Goal: Task Accomplishment & Management: Complete application form

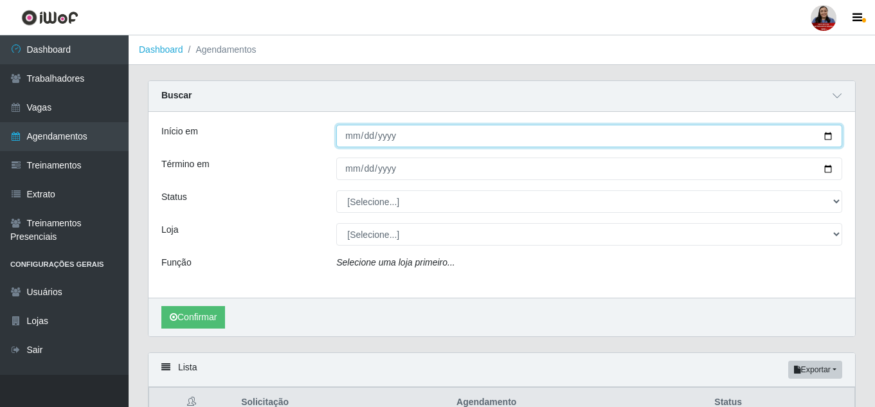
click at [832, 135] on input "Início em" at bounding box center [589, 136] width 506 height 22
type input "[DATE]"
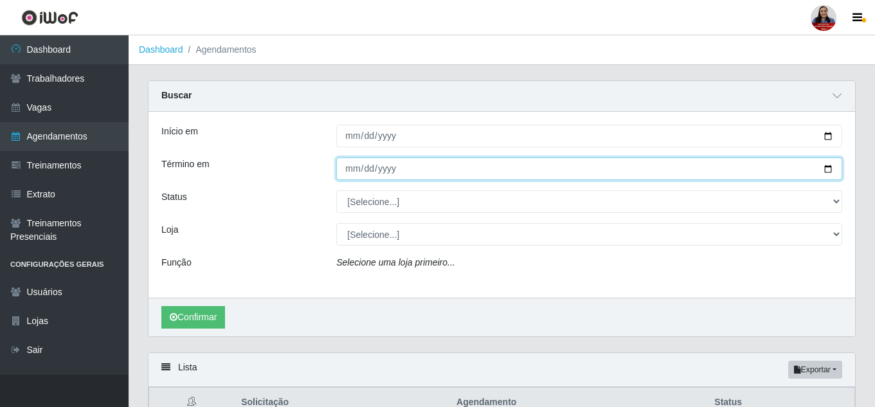
click at [826, 174] on input "Término em" at bounding box center [589, 168] width 506 height 22
type input "[DATE]"
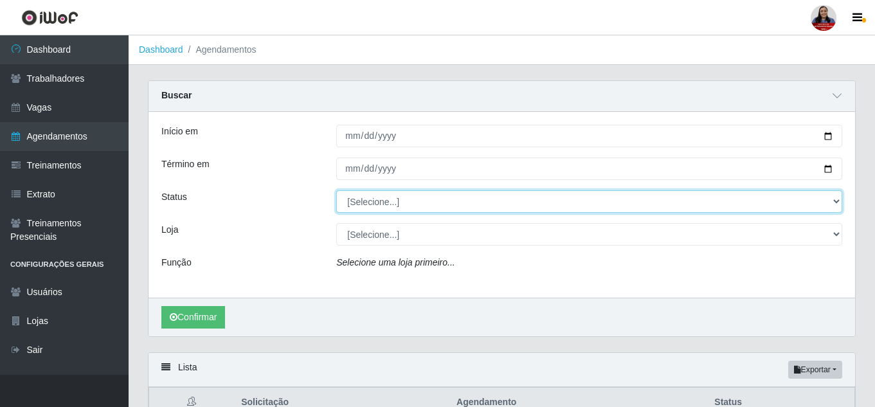
click at [402, 199] on select "[Selecione...] AGENDADO AGUARDANDO LIBERAR EM ANDAMENTO EM REVISÃO FINALIZADO C…" at bounding box center [589, 201] width 506 height 22
select select "AGENDADO"
click at [336, 191] on select "[Selecione...] AGENDADO AGUARDANDO LIBERAR EM ANDAMENTO EM REVISÃO FINALIZADO C…" at bounding box center [589, 201] width 506 height 22
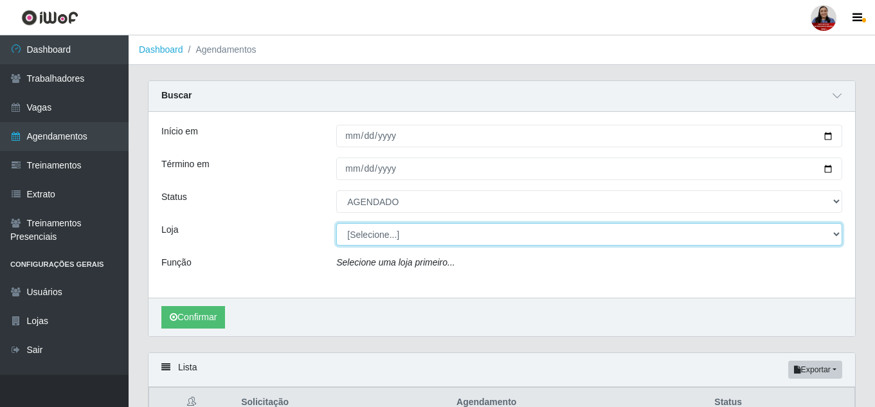
click at [377, 239] on select "[Selecione...] Hiper [GEOGRAPHIC_DATA] - [GEOGRAPHIC_DATA][PERSON_NAME] Hiper […" at bounding box center [589, 234] width 506 height 22
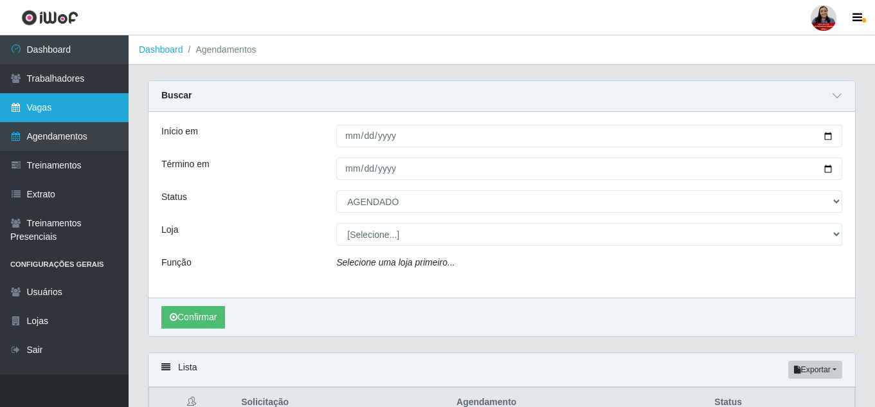
click at [79, 109] on link "Vagas" at bounding box center [64, 107] width 129 height 29
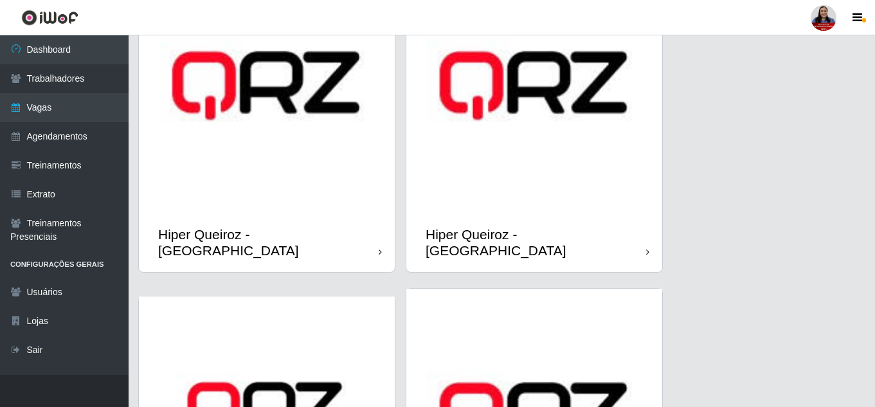
scroll to position [450, 0]
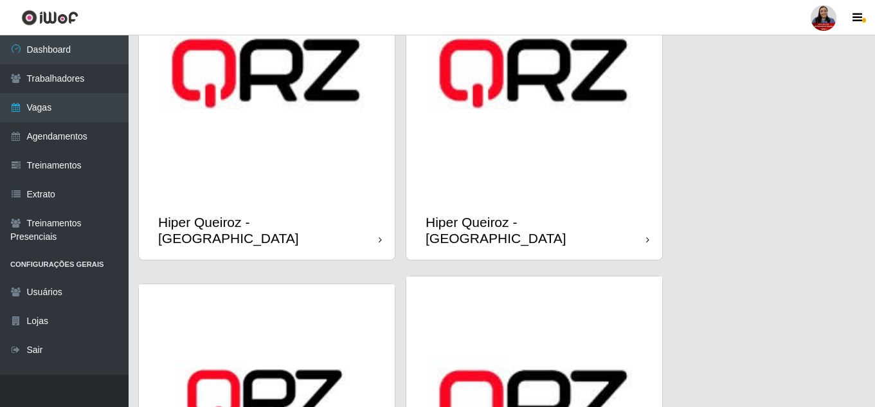
click at [498, 143] on img at bounding box center [534, 73] width 256 height 256
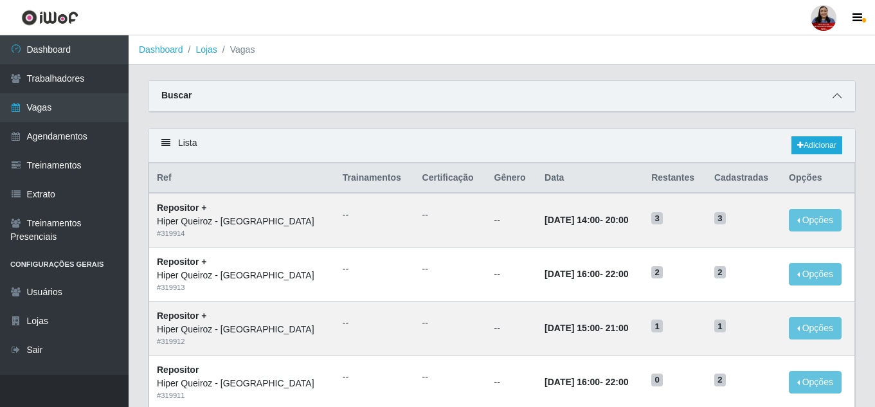
click at [835, 96] on icon at bounding box center [836, 95] width 9 height 9
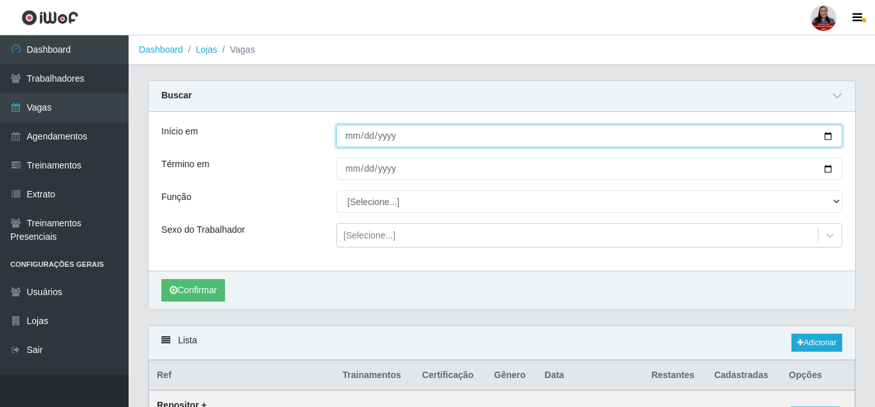
click at [832, 137] on input "Início em" at bounding box center [589, 136] width 506 height 22
type input "[DATE]"
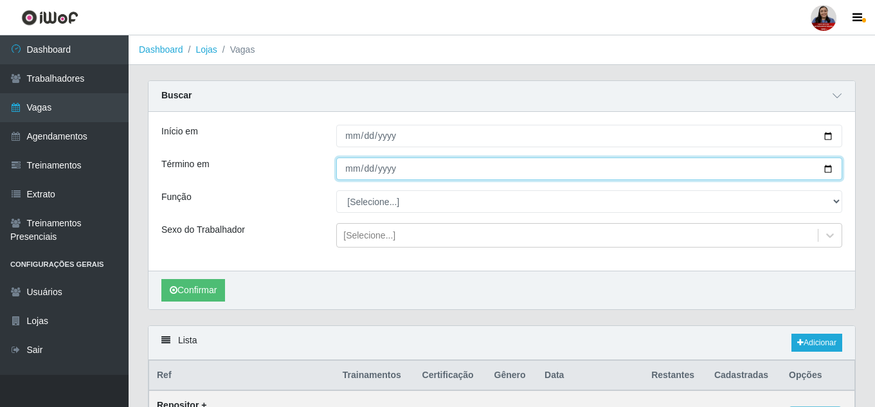
click at [825, 169] on input "Término em" at bounding box center [589, 168] width 506 height 22
type input "[DATE]"
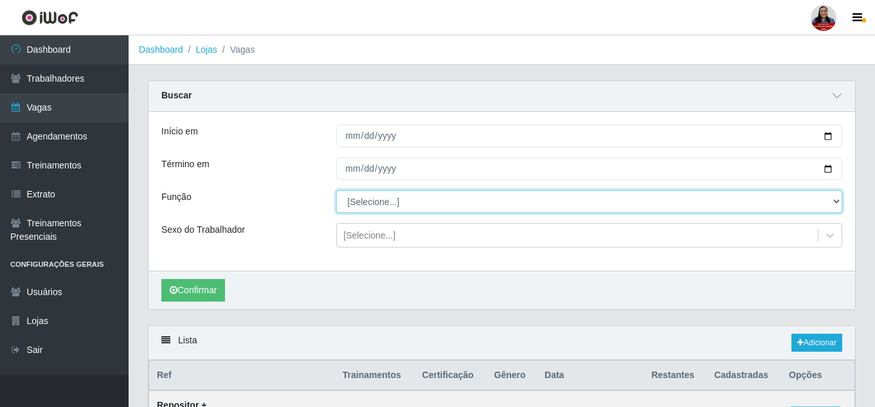
click at [371, 195] on select "[Selecione...] ASG ASG + ASG ++ Embalador Embalador + Embalador ++ Repositor Re…" at bounding box center [589, 201] width 506 height 22
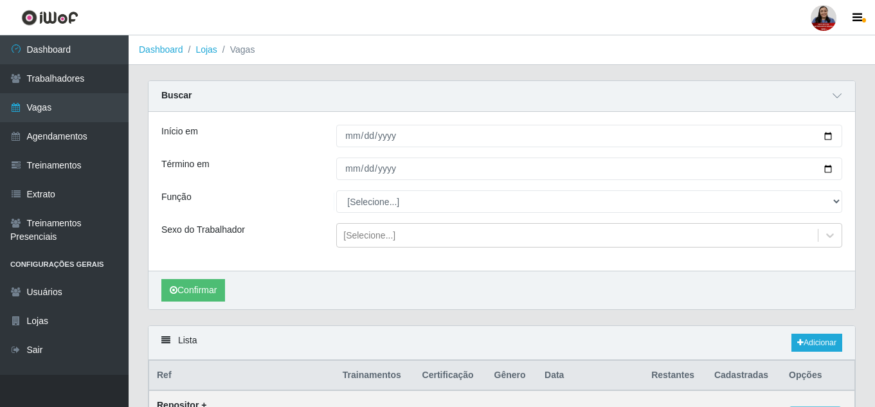
click at [264, 91] on div "Buscar" at bounding box center [501, 96] width 706 height 31
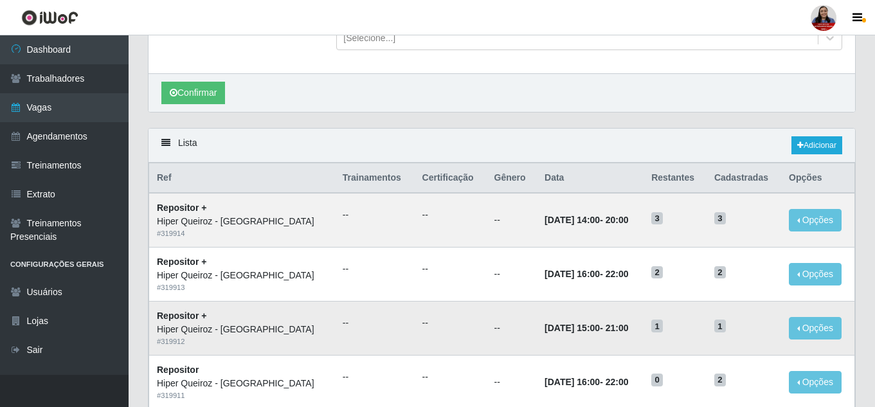
scroll to position [64, 0]
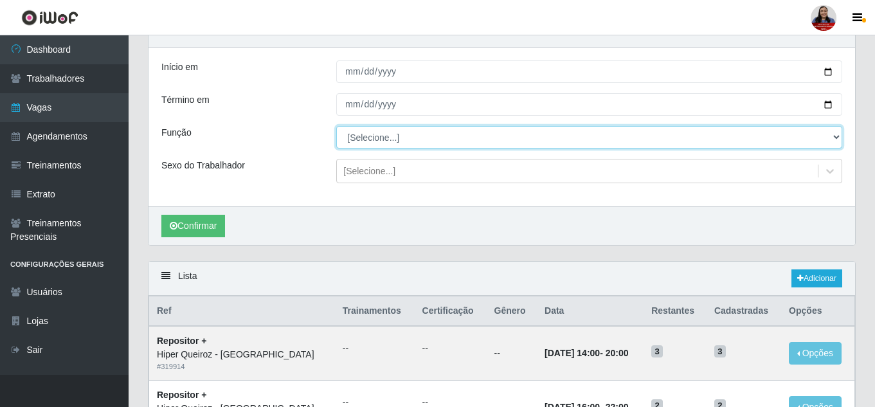
click at [522, 138] on select "[Selecione...] ASG ASG + ASG ++ Embalador Embalador + Embalador ++ Repositor Re…" at bounding box center [589, 137] width 506 height 22
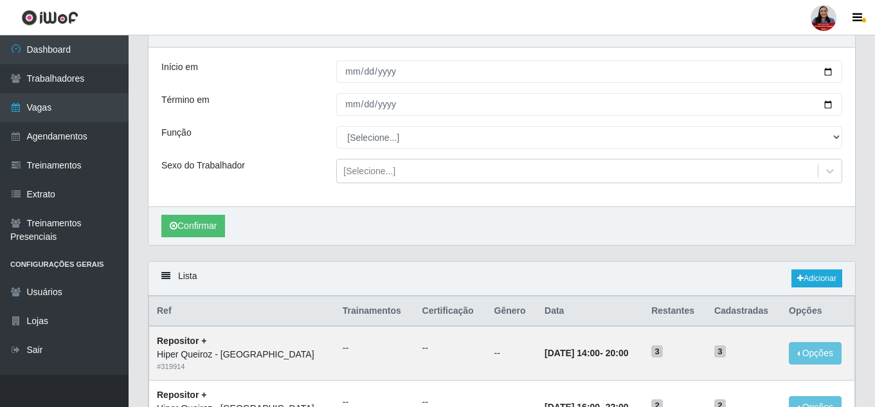
click at [257, 100] on div "Término em" at bounding box center [239, 104] width 175 height 22
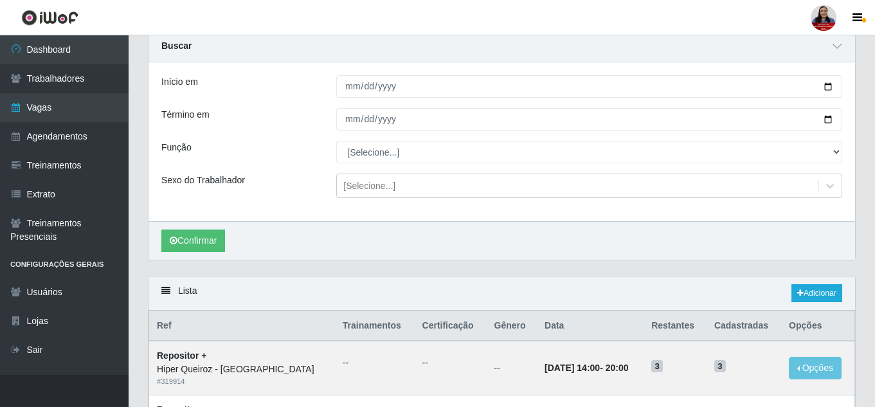
scroll to position [0, 0]
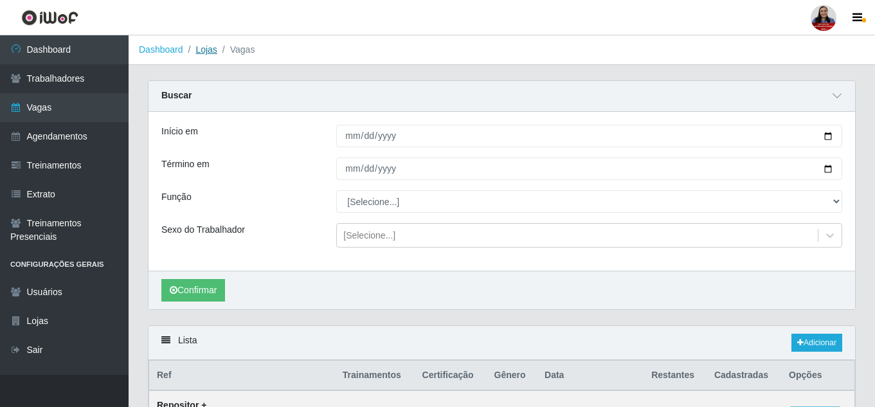
click at [203, 53] on link "Lojas" at bounding box center [205, 49] width 21 height 10
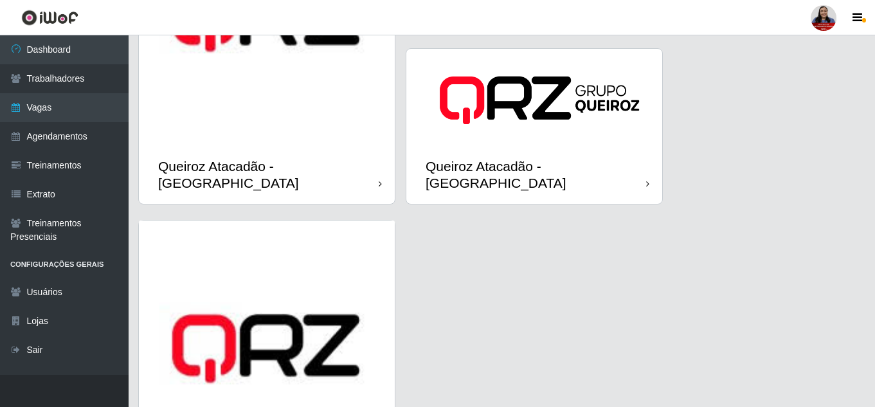
scroll to position [1800, 0]
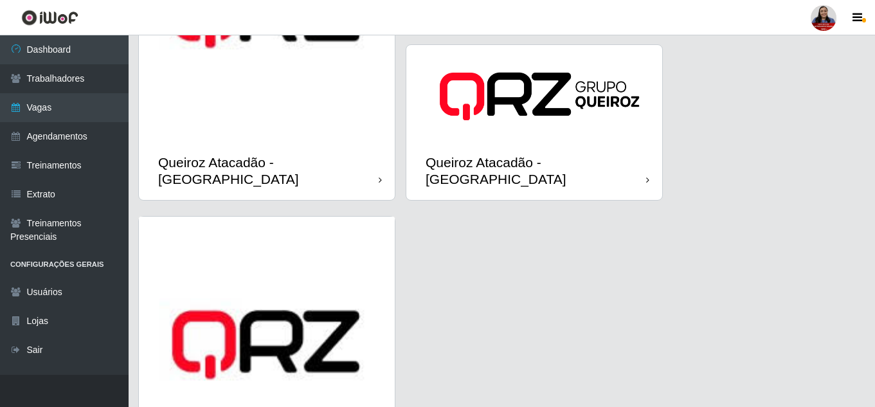
click at [354, 122] on img at bounding box center [267, 14] width 256 height 256
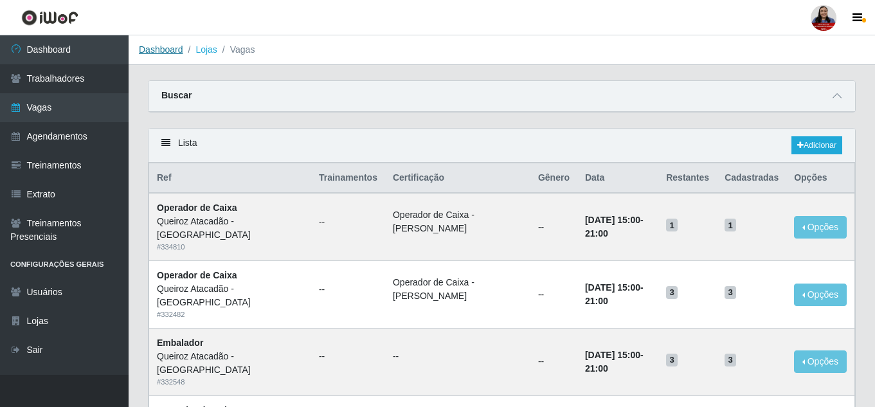
click at [156, 51] on link "Dashboard" at bounding box center [161, 49] width 44 height 10
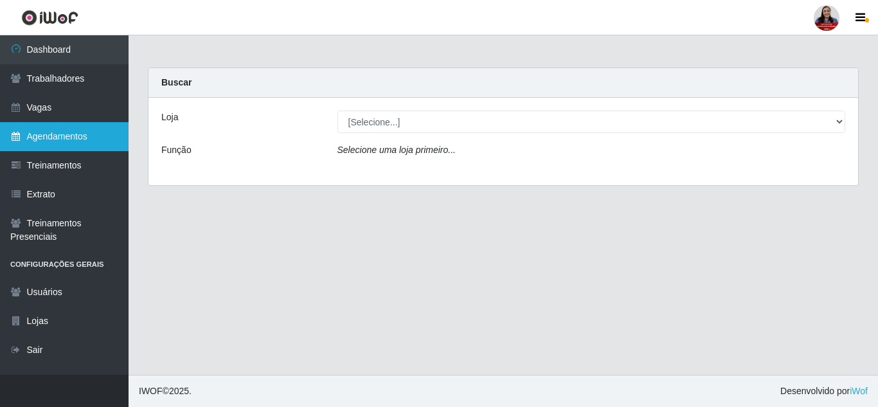
click at [48, 132] on link "Agendamentos" at bounding box center [64, 136] width 129 height 29
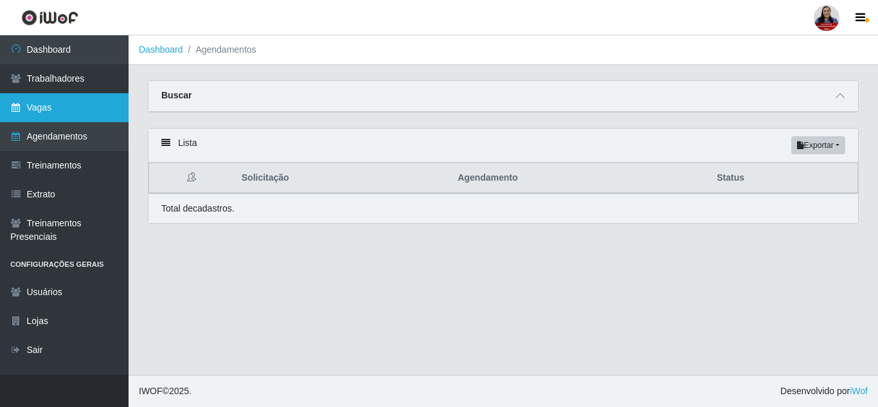
click at [57, 114] on link "Vagas" at bounding box center [64, 107] width 129 height 29
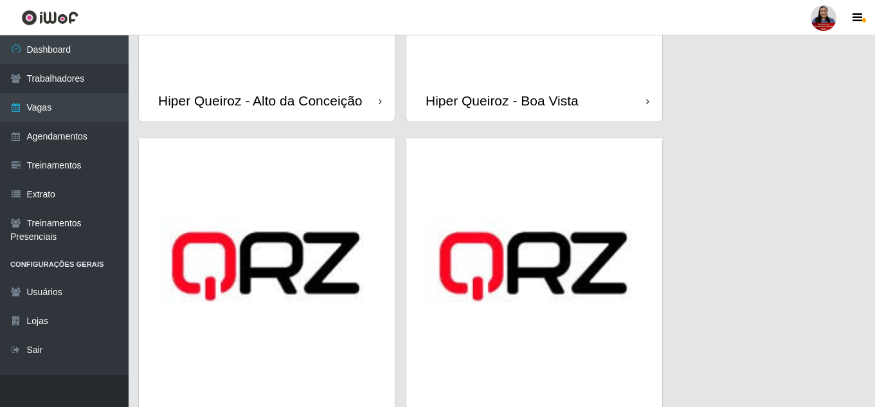
scroll to position [450, 0]
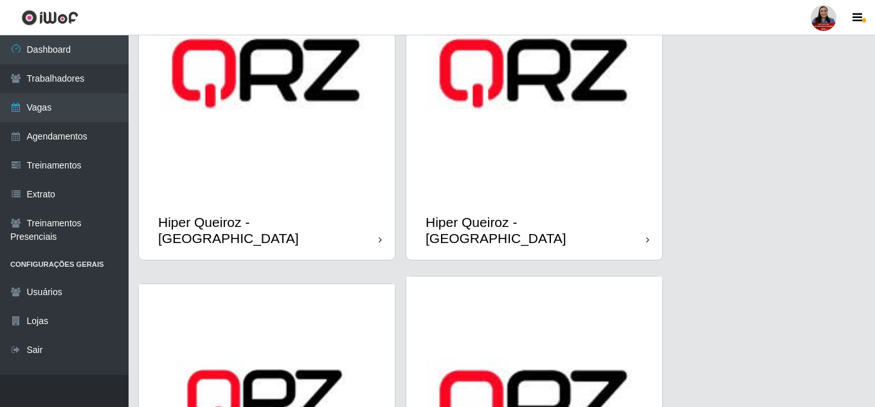
click at [525, 170] on img at bounding box center [534, 73] width 256 height 256
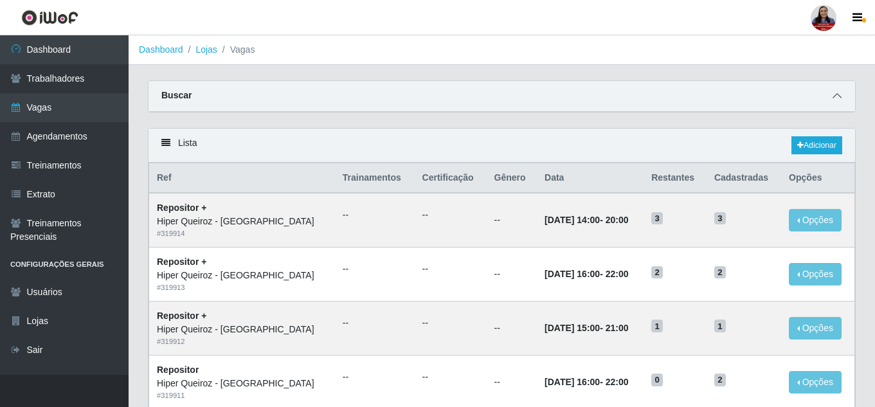
click at [833, 100] on icon at bounding box center [836, 95] width 9 height 9
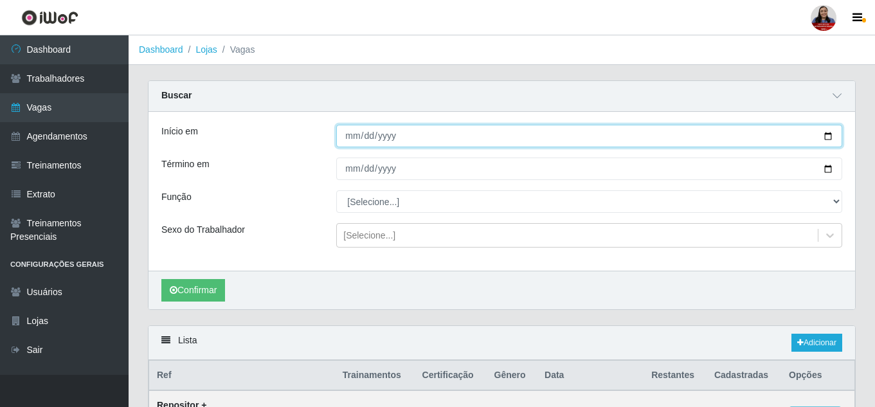
click at [828, 142] on input "Início em" at bounding box center [589, 136] width 506 height 22
type input "[DATE]"
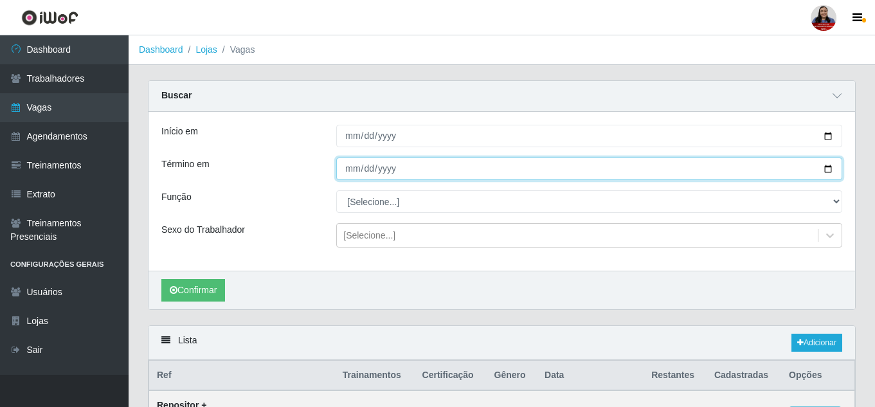
click at [823, 170] on input "Término em" at bounding box center [589, 168] width 506 height 22
type input "[DATE]"
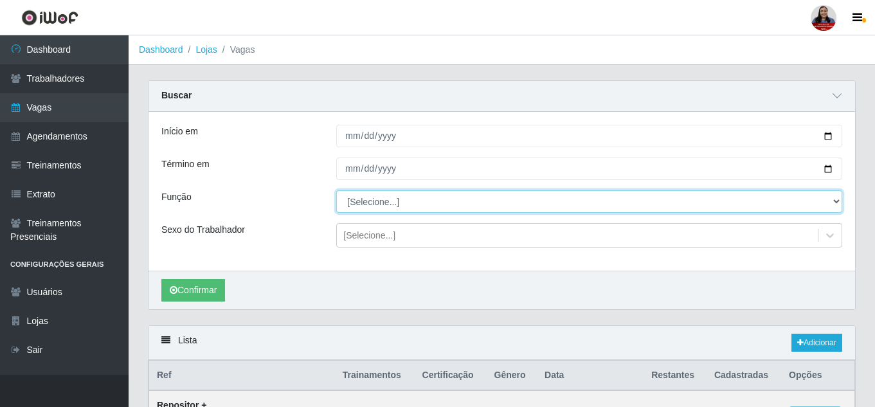
click at [390, 202] on select "[Selecione...] ASG ASG + ASG ++ Embalador Embalador + Embalador ++ Repositor Re…" at bounding box center [589, 201] width 506 height 22
click at [336, 191] on select "[Selecione...] ASG ASG + ASG ++ Embalador Embalador + Embalador ++ Repositor Re…" at bounding box center [589, 201] width 506 height 22
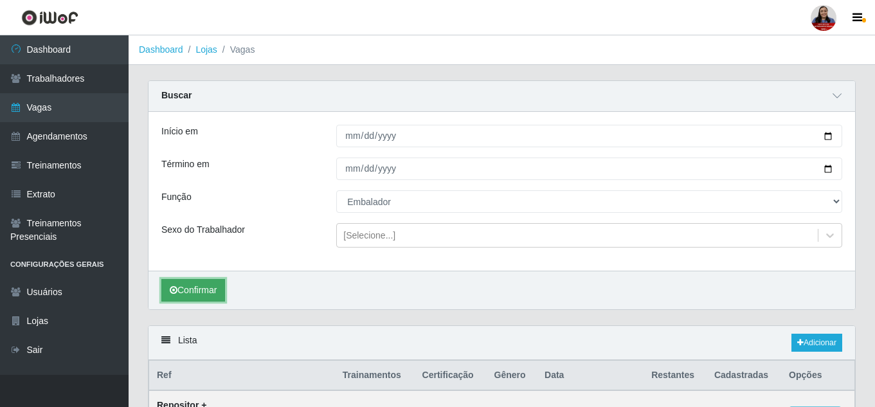
click at [215, 283] on button "Confirmar" at bounding box center [193, 290] width 64 height 22
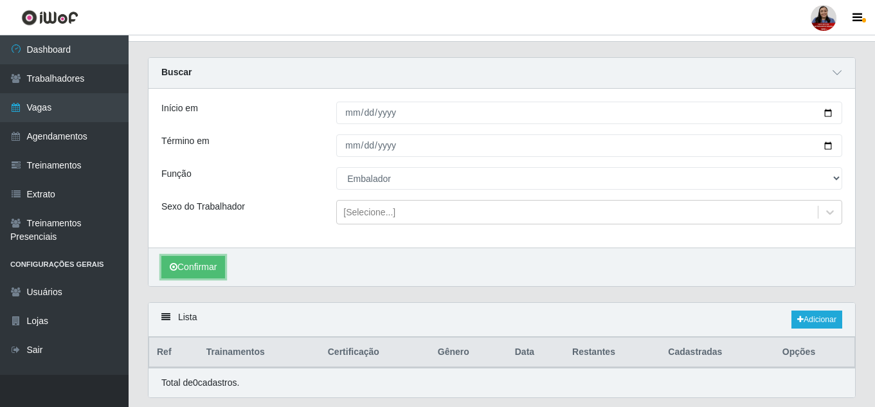
scroll to position [62, 0]
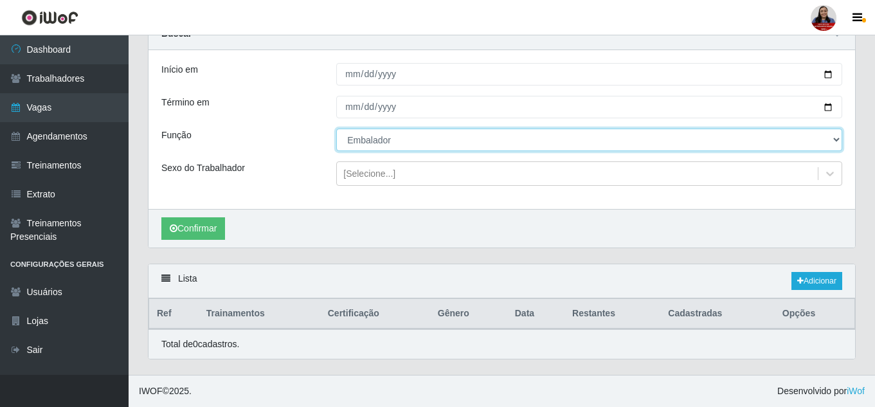
click at [411, 145] on select "[Selecione...] ASG ASG + ASG ++ Embalador Embalador + Embalador ++ Repositor Re…" at bounding box center [589, 140] width 506 height 22
click at [336, 129] on select "[Selecione...] ASG ASG + ASG ++ Embalador Embalador + Embalador ++ Repositor Re…" at bounding box center [589, 140] width 506 height 22
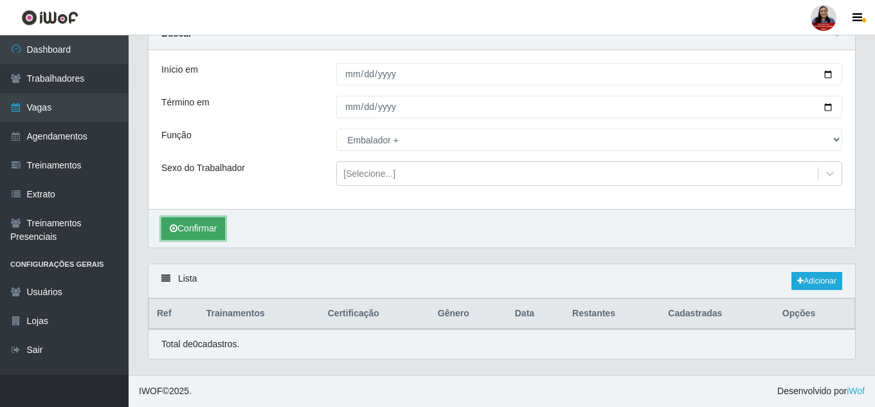
click at [206, 227] on button "Confirmar" at bounding box center [193, 228] width 64 height 22
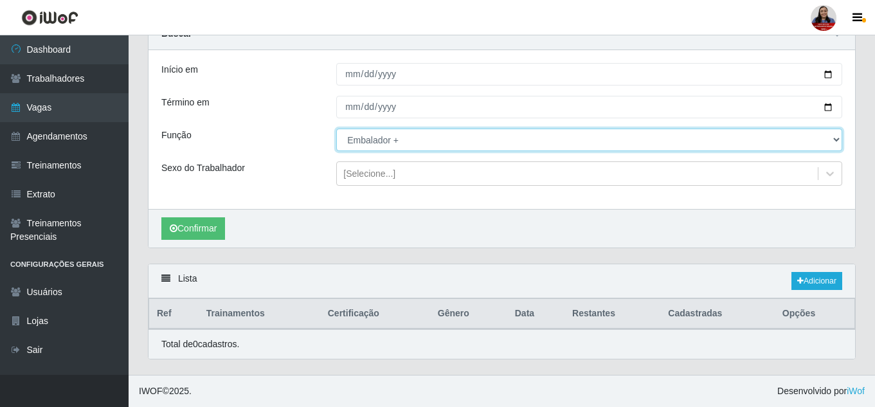
click at [399, 142] on select "[Selecione...] ASG ASG + ASG ++ Embalador Embalador + Embalador ++ Repositor Re…" at bounding box center [589, 140] width 506 height 22
select select "71"
click at [336, 129] on select "[Selecione...] ASG ASG + ASG ++ Embalador Embalador + Embalador ++ Repositor Re…" at bounding box center [589, 140] width 506 height 22
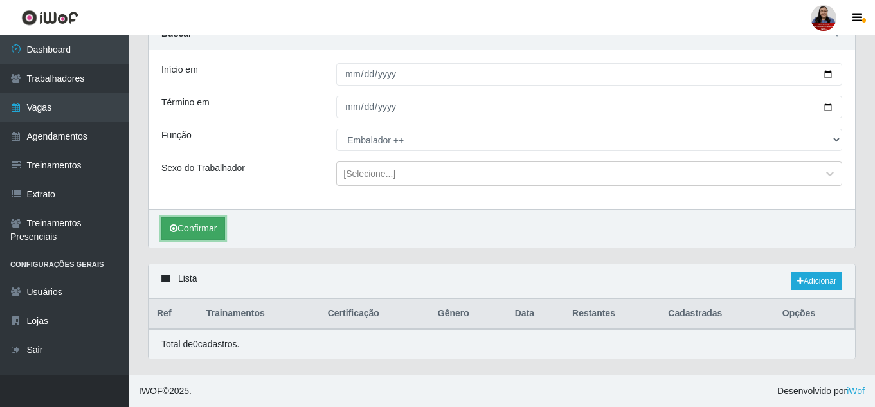
click at [202, 228] on button "Confirmar" at bounding box center [193, 228] width 64 height 22
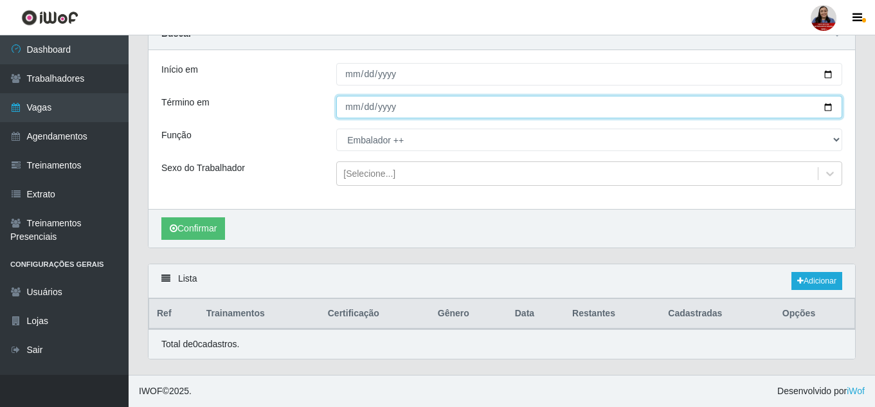
click at [830, 105] on input "[DATE]" at bounding box center [589, 107] width 506 height 22
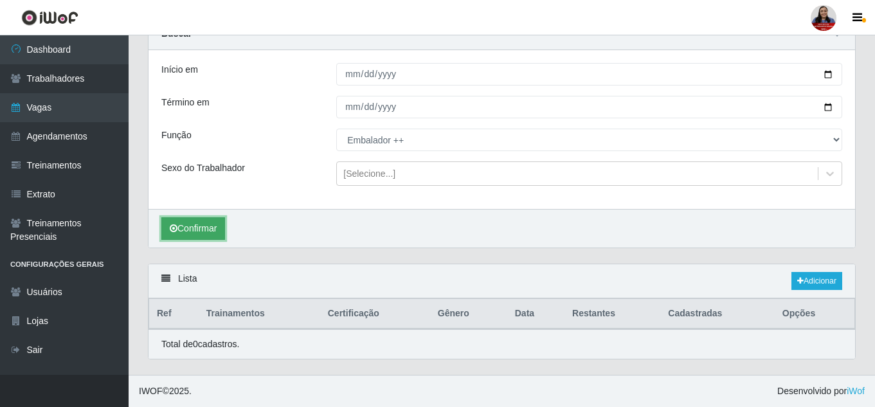
click at [211, 238] on button "Confirmar" at bounding box center [193, 228] width 64 height 22
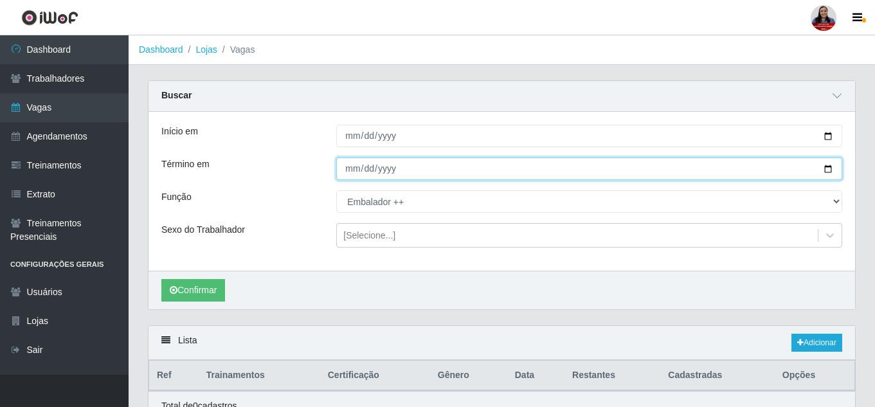
click at [827, 171] on input "[DATE]" at bounding box center [589, 168] width 506 height 22
type input "[DATE]"
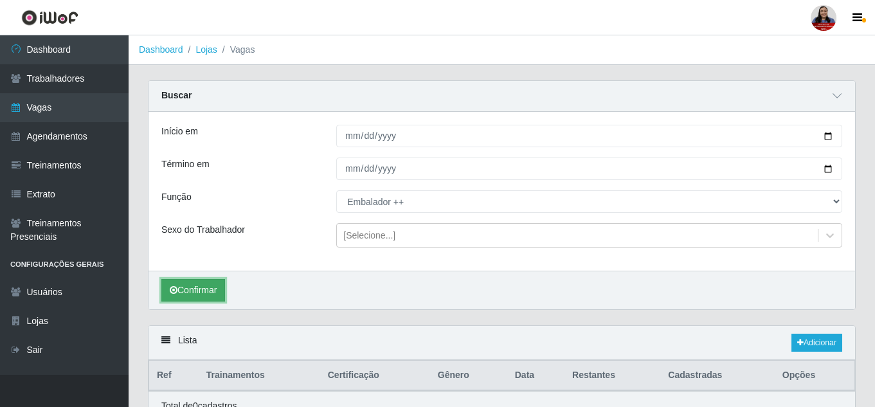
click at [199, 292] on button "Confirmar" at bounding box center [193, 290] width 64 height 22
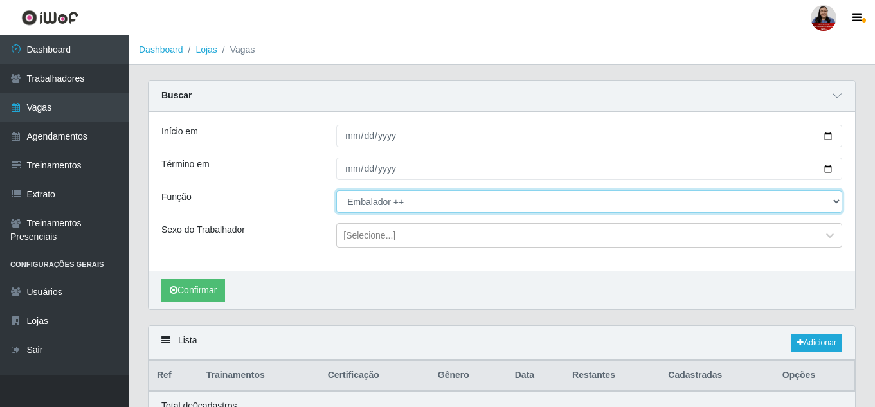
click at [464, 209] on select "[Selecione...] ASG ASG + ASG ++ Embalador Embalador + Embalador ++ Repositor Re…" at bounding box center [589, 201] width 506 height 22
select select "1"
click at [336, 191] on select "[Selecione...] ASG ASG + ASG ++ Embalador Embalador + Embalador ++ Repositor Re…" at bounding box center [589, 201] width 506 height 22
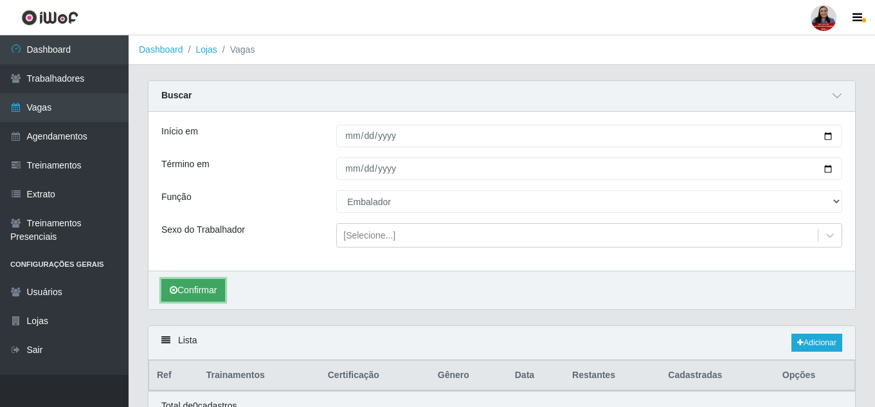
click at [195, 292] on button "Confirmar" at bounding box center [193, 290] width 64 height 22
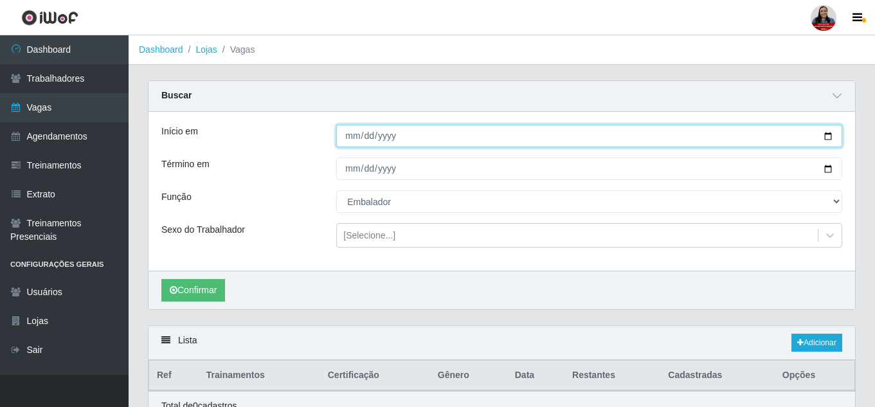
click at [826, 138] on input "[DATE]" at bounding box center [589, 136] width 506 height 22
type input "[DATE]"
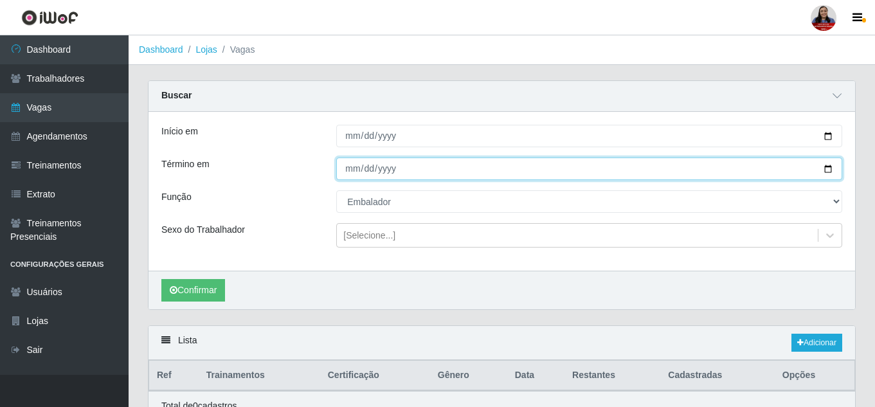
click at [827, 170] on input "[DATE]" at bounding box center [589, 168] width 506 height 22
type input "[DATE]"
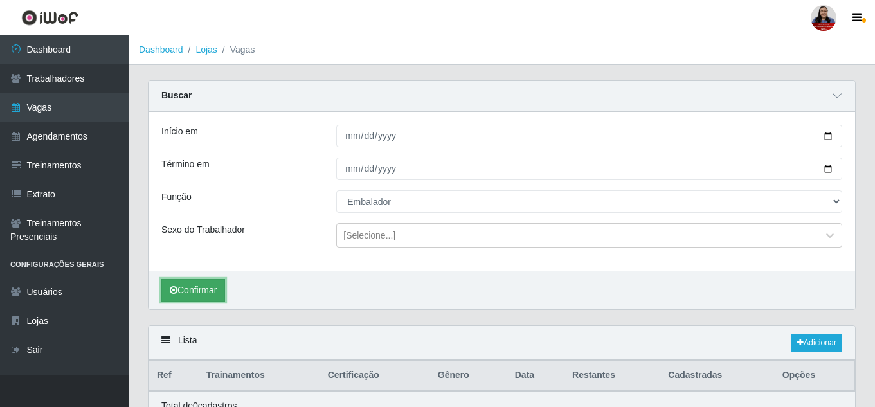
click at [205, 285] on button "Confirmar" at bounding box center [193, 290] width 64 height 22
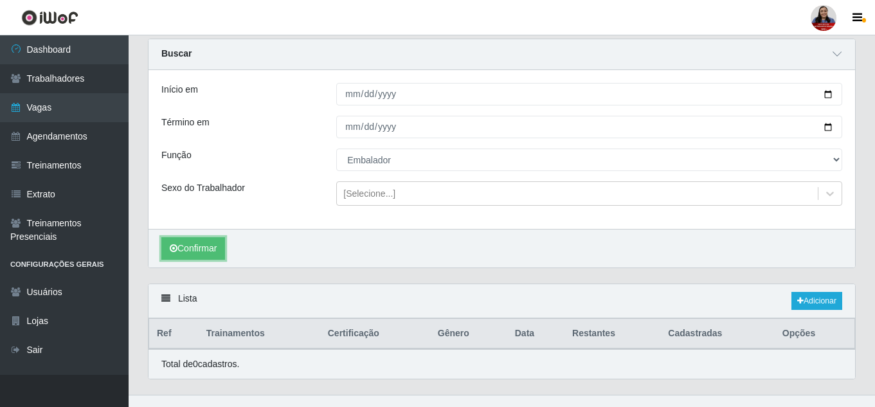
scroll to position [62, 0]
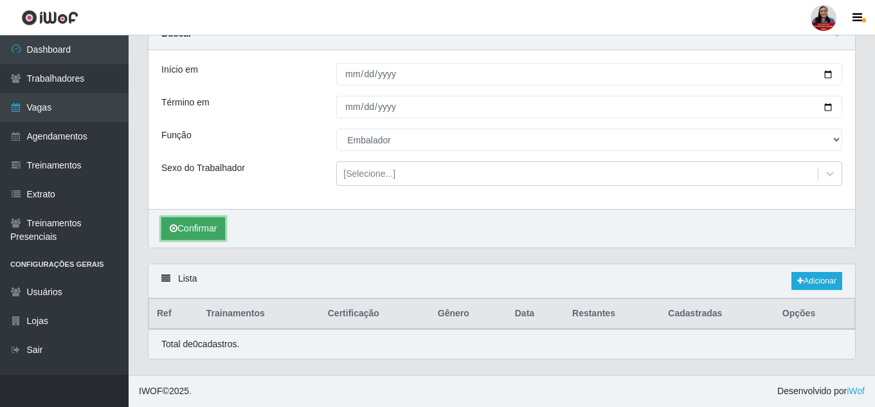
click at [217, 227] on button "Confirmar" at bounding box center [193, 228] width 64 height 22
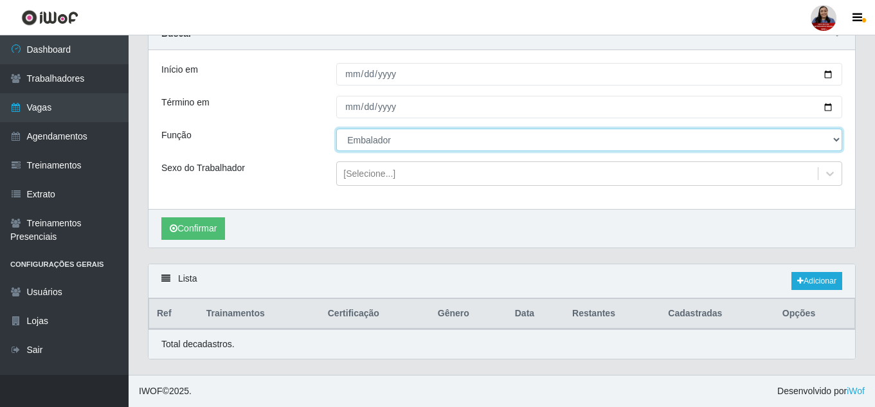
click at [653, 142] on select "[Selecione...] ASG ASG + ASG ++ Embalador Embalador + Embalador ++ Repositor Re…" at bounding box center [589, 140] width 506 height 22
click at [821, 143] on select "[Selecione...] ASG ASG + ASG ++ Embalador Embalador + Embalador ++ Repositor Re…" at bounding box center [589, 140] width 506 height 22
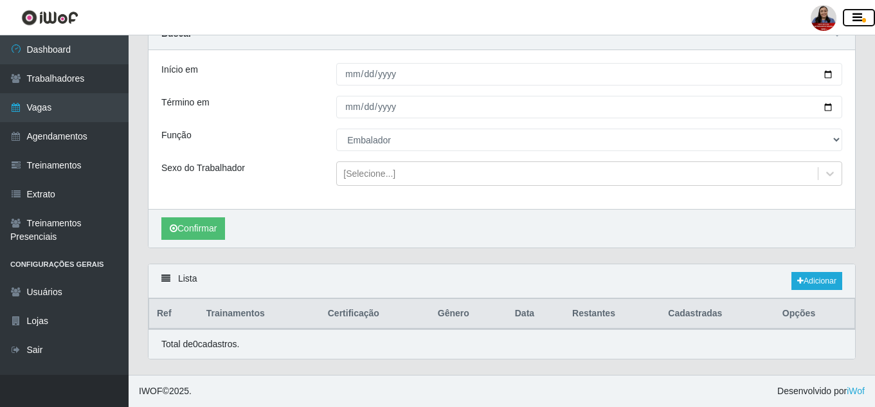
click at [859, 20] on icon "button" at bounding box center [857, 18] width 10 height 12
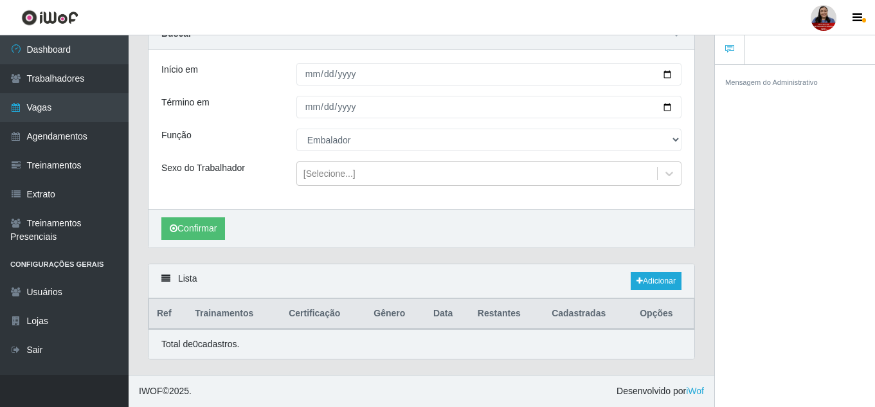
click at [821, 20] on div at bounding box center [824, 18] width 26 height 26
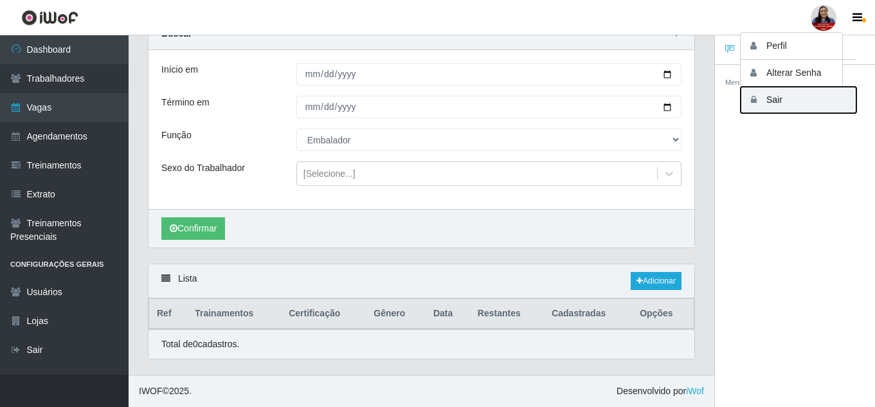
click at [786, 103] on button "Sair" at bounding box center [798, 100] width 116 height 26
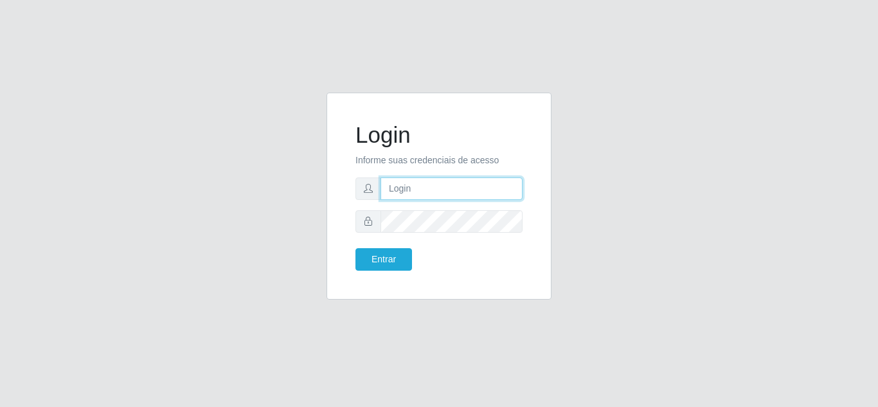
type input "[EMAIL_ADDRESS][DOMAIN_NAME]"
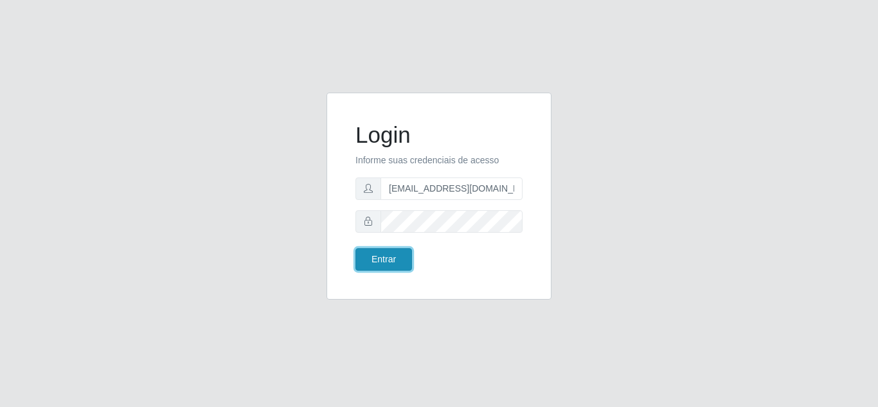
click at [379, 261] on button "Entrar" at bounding box center [383, 259] width 57 height 22
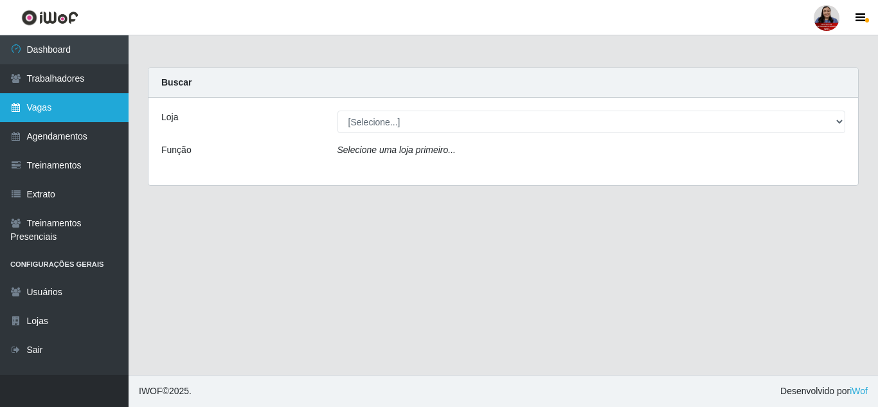
click at [78, 108] on link "Vagas" at bounding box center [64, 107] width 129 height 29
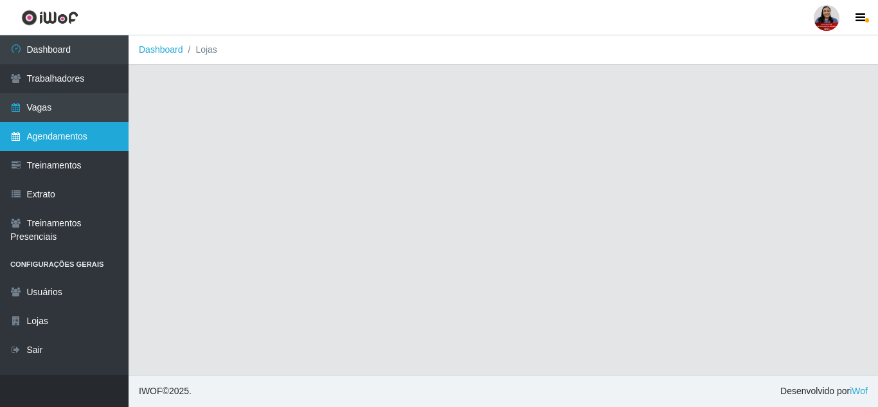
click at [71, 139] on link "Agendamentos" at bounding box center [64, 136] width 129 height 29
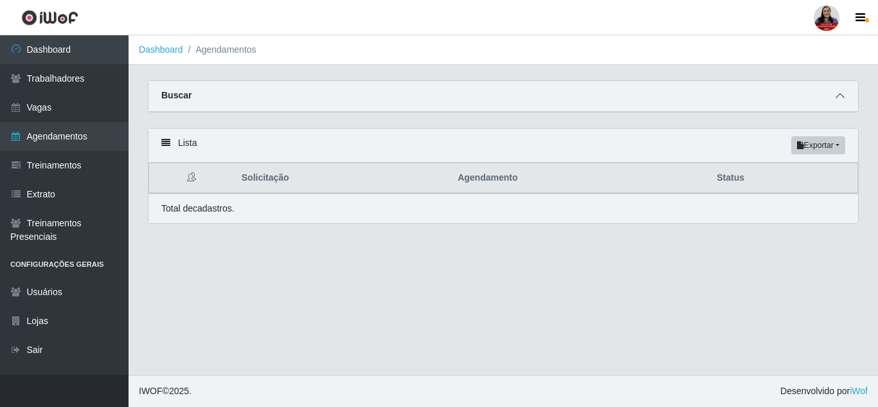
drag, startPoint x: 843, startPoint y: 94, endPoint x: 834, endPoint y: 93, distance: 8.5
click at [842, 94] on icon at bounding box center [840, 95] width 9 height 9
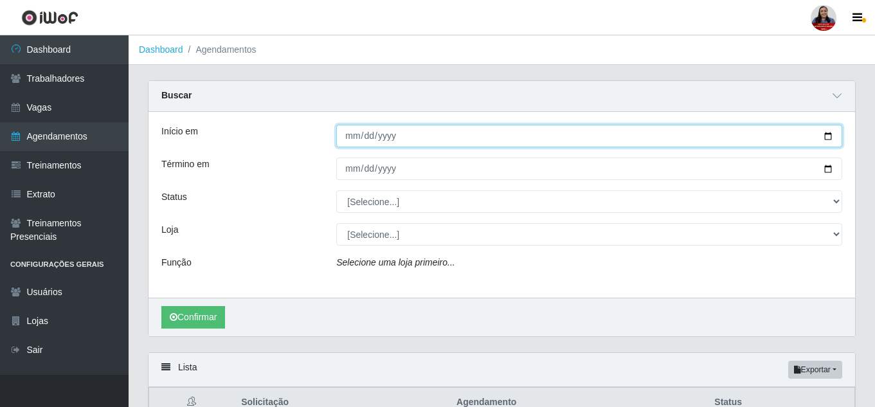
click at [829, 135] on input "Início em" at bounding box center [589, 136] width 506 height 22
type input "[DATE]"
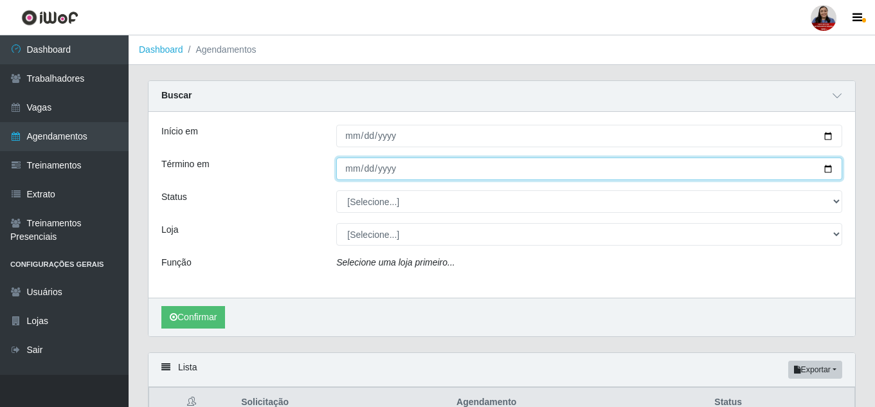
click at [828, 166] on input "Término em" at bounding box center [589, 168] width 506 height 22
type input "[DATE]"
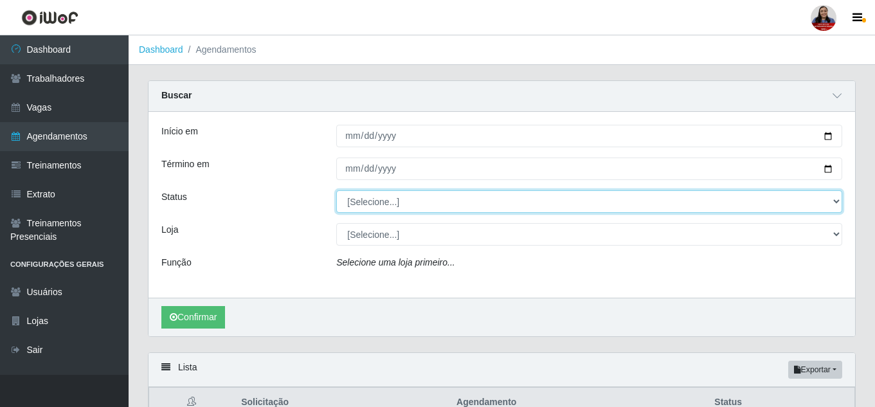
click at [388, 197] on select "[Selecione...] AGENDADO AGUARDANDO LIBERAR EM ANDAMENTO EM REVISÃO FINALIZADO C…" at bounding box center [589, 201] width 506 height 22
click at [361, 206] on select "[Selecione...] AGENDADO AGUARDANDO LIBERAR EM ANDAMENTO EM REVISÃO FINALIZADO C…" at bounding box center [589, 201] width 506 height 22
select select "AGENDADO"
click at [336, 191] on select "[Selecione...] AGENDADO AGUARDANDO LIBERAR EM ANDAMENTO EM REVISÃO FINALIZADO C…" at bounding box center [589, 201] width 506 height 22
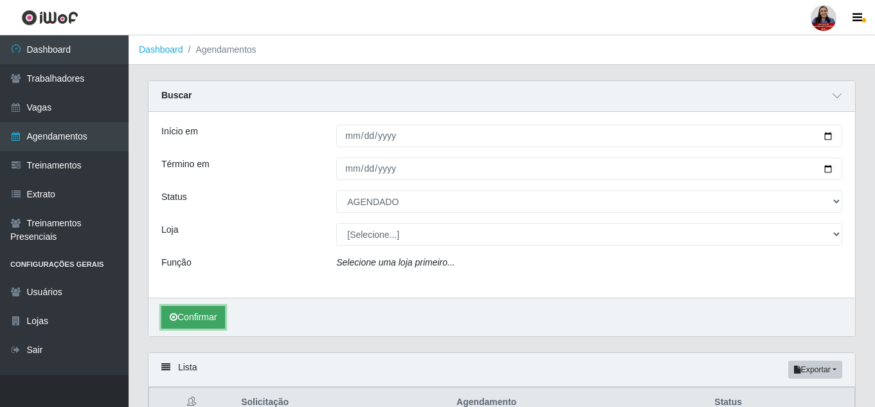
click at [205, 314] on button "Confirmar" at bounding box center [193, 317] width 64 height 22
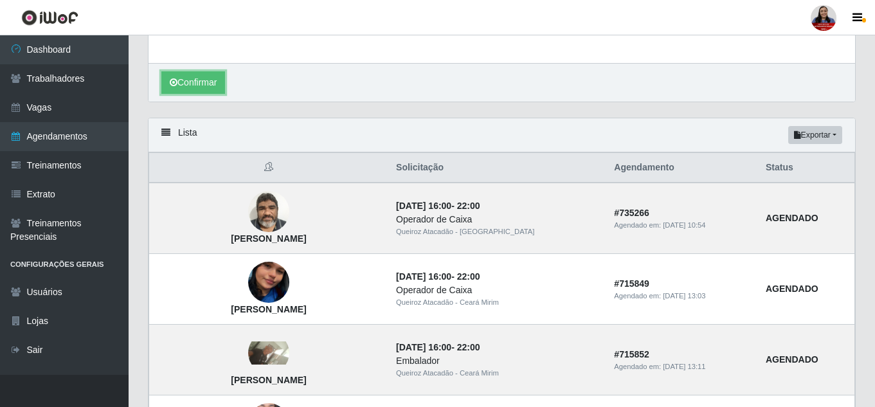
scroll to position [257, 0]
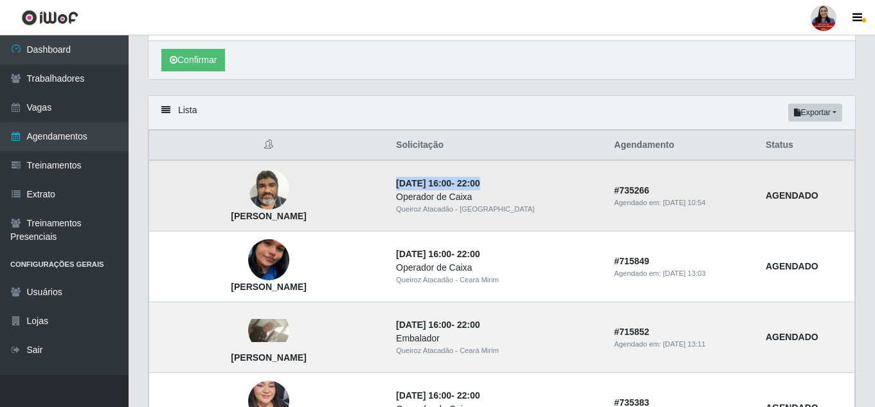
drag, startPoint x: 406, startPoint y: 184, endPoint x: 536, endPoint y: 190, distance: 130.0
click at [536, 190] on td "09/09/2025, 16:00 - 22:00 Operador de Caixa Queiroz Atacadão - Mossoró" at bounding box center [497, 195] width 218 height 71
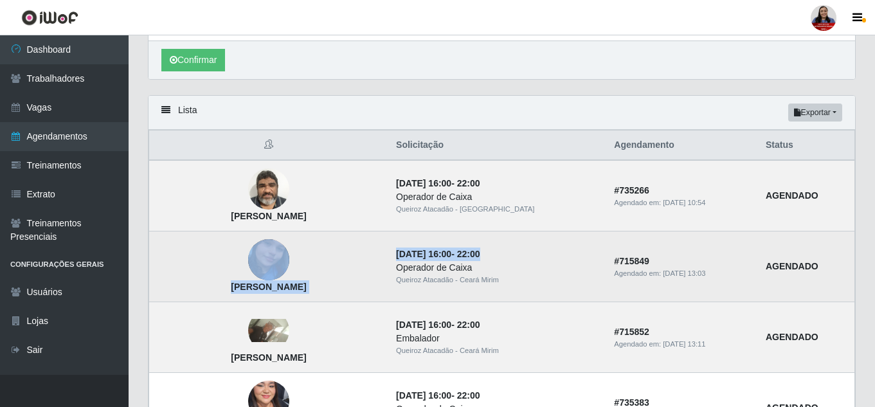
drag, startPoint x: 397, startPoint y: 257, endPoint x: 523, endPoint y: 255, distance: 125.4
click at [523, 255] on tr "Gyslleny Kelly da Silva 09/09/2025, 16:00 - 22:00 Operador de Caixa Queiroz Ata…" at bounding box center [502, 266] width 706 height 71
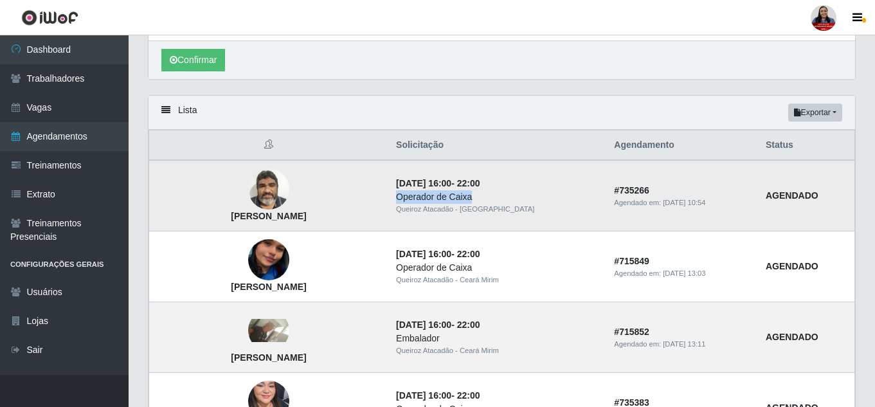
drag, startPoint x: 406, startPoint y: 197, endPoint x: 499, endPoint y: 197, distance: 93.8
click at [499, 197] on div "Operador de Caixa" at bounding box center [497, 196] width 202 height 13
click at [599, 116] on div "Lista Exportar PDF Excel" at bounding box center [501, 113] width 706 height 34
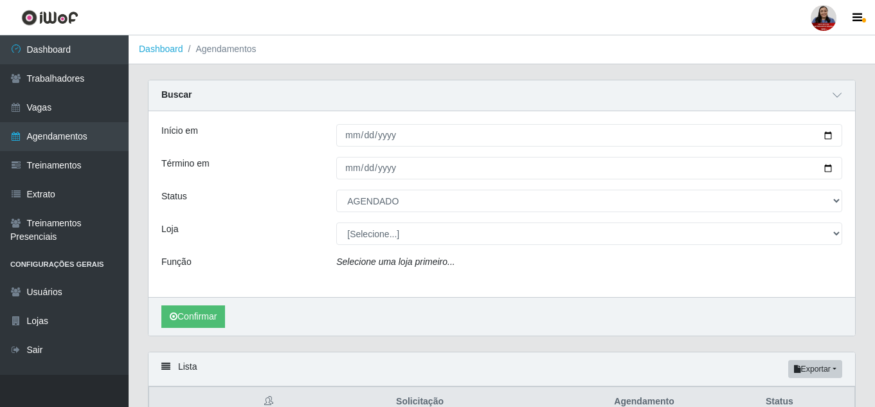
scroll to position [0, 0]
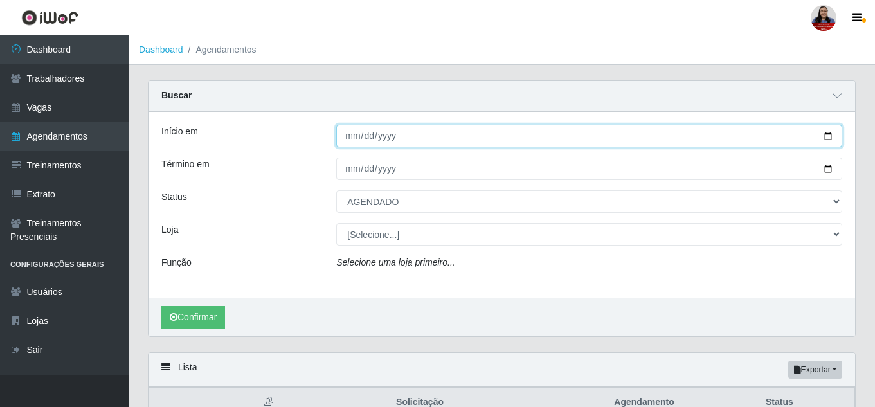
click at [828, 138] on input "[DATE]" at bounding box center [589, 136] width 506 height 22
type input "2025-09-14"
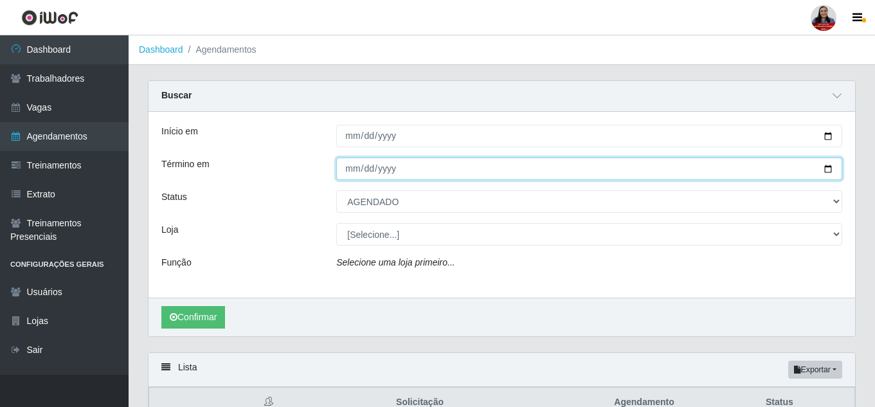
click at [821, 169] on input "[DATE]" at bounding box center [589, 168] width 506 height 22
click at [828, 172] on input "[DATE]" at bounding box center [589, 168] width 506 height 22
type input "2025-09-14"
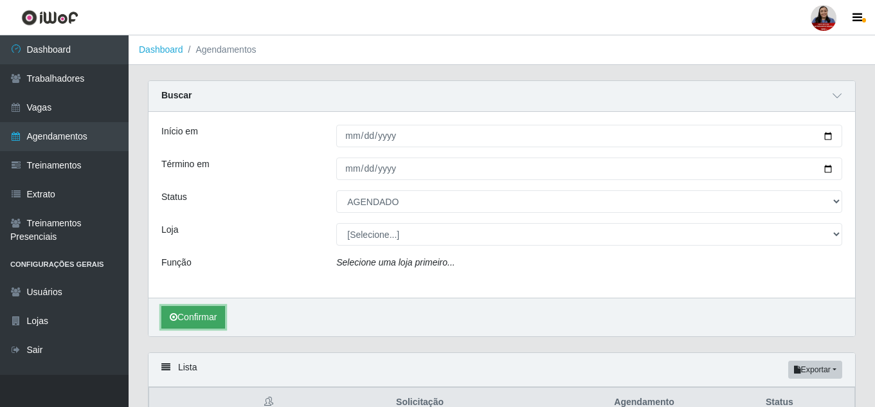
click at [202, 322] on button "Confirmar" at bounding box center [193, 317] width 64 height 22
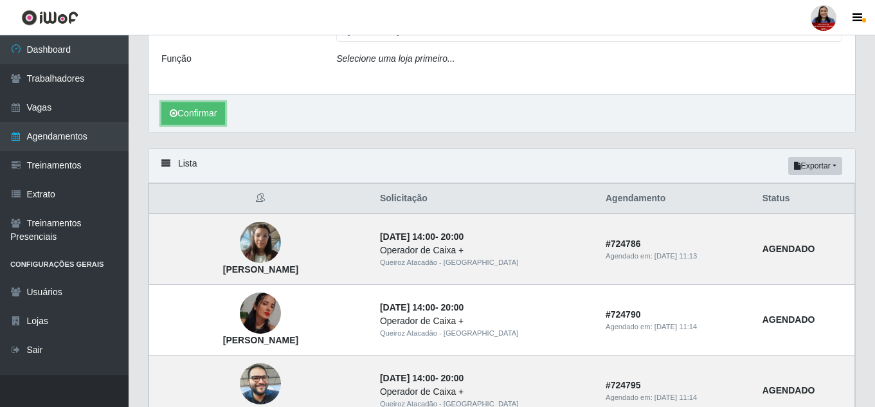
scroll to position [131, 0]
